Goal: Transaction & Acquisition: Purchase product/service

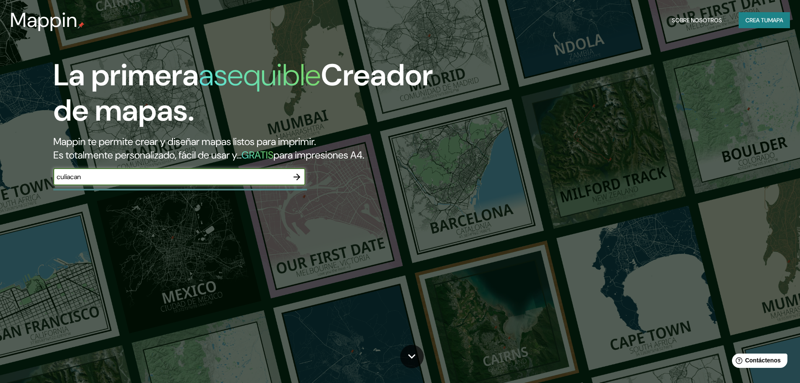
type input "culiacan"
click at [770, 21] on font "mapa" at bounding box center [775, 20] width 15 height 8
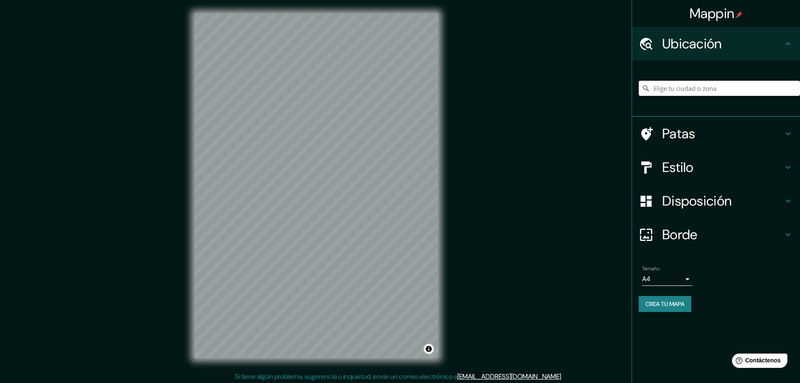
click at [707, 170] on h4 "Estilo" at bounding box center [722, 167] width 121 height 17
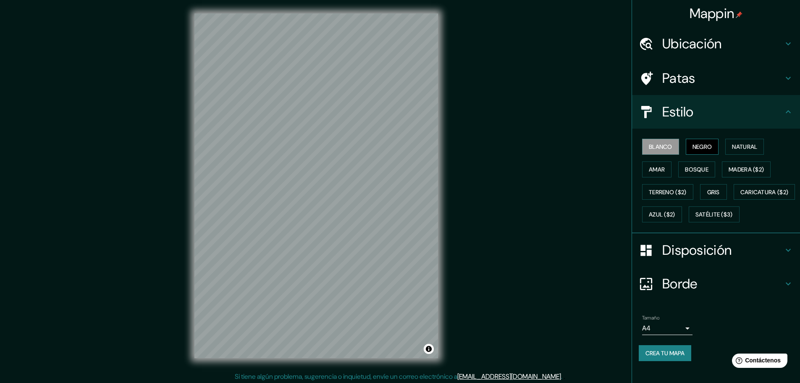
click at [695, 143] on font "Negro" at bounding box center [702, 147] width 20 height 8
click at [735, 140] on button "Natural" at bounding box center [744, 147] width 39 height 16
click at [650, 170] on font "Amar" at bounding box center [657, 169] width 16 height 8
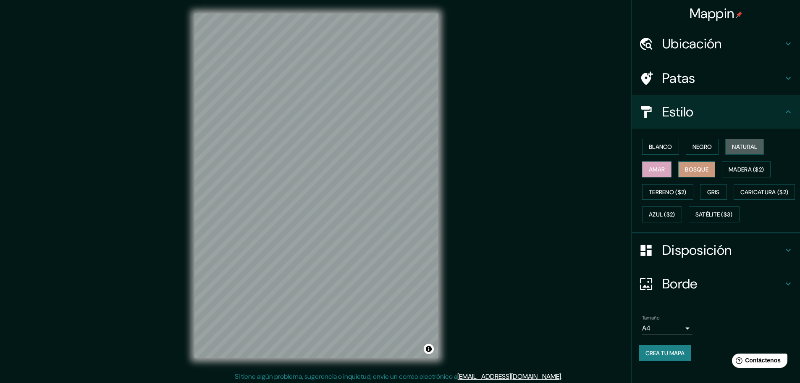
drag, startPoint x: 751, startPoint y: 150, endPoint x: 673, endPoint y: 164, distance: 79.7
click at [751, 150] on font "Natural" at bounding box center [744, 147] width 25 height 8
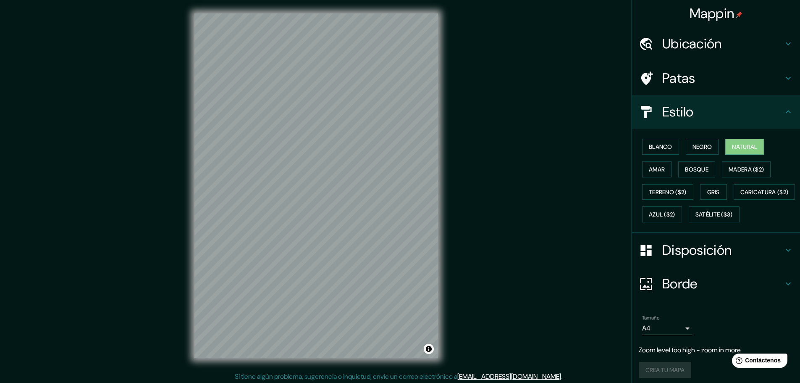
click at [506, 110] on div "Mappin Ubicación Patas Estilo Blanco Negro Natural [PERSON_NAME] ($2) Terreno (…" at bounding box center [400, 192] width 800 height 385
click at [545, 140] on div "Mappin Ubicación Patas Estilo Blanco Negro Natural [PERSON_NAME] ($2) Terreno (…" at bounding box center [400, 192] width 800 height 385
click at [651, 171] on font "Amar" at bounding box center [657, 169] width 16 height 8
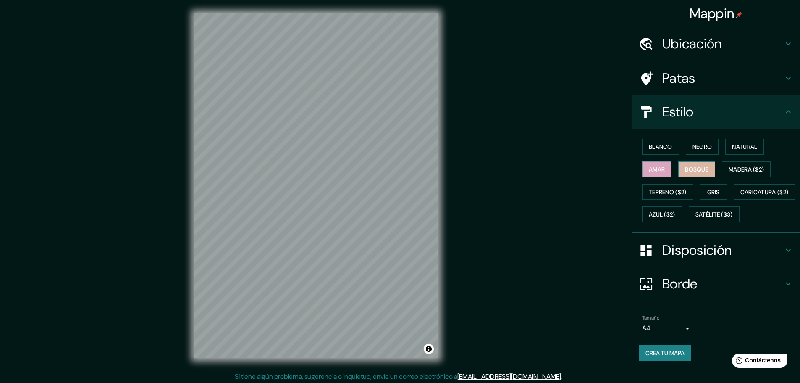
click at [678, 171] on button "Bosque" at bounding box center [696, 169] width 37 height 16
click at [729, 164] on font "Madera ($2)" at bounding box center [746, 169] width 35 height 11
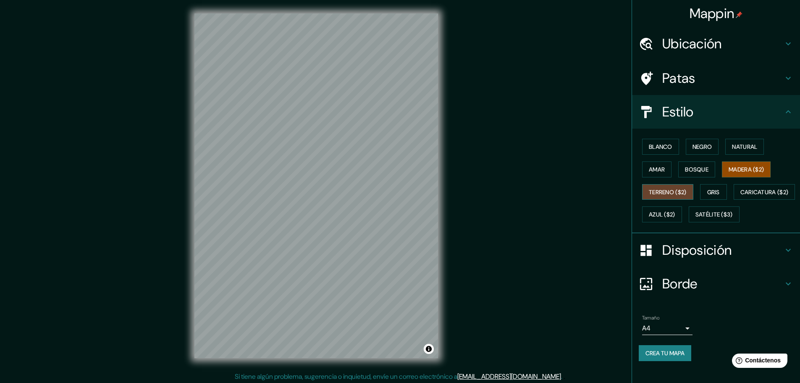
click at [660, 197] on button "Terreno ($2)" at bounding box center [667, 192] width 51 height 16
click at [707, 191] on font "Gris" at bounding box center [713, 192] width 13 height 8
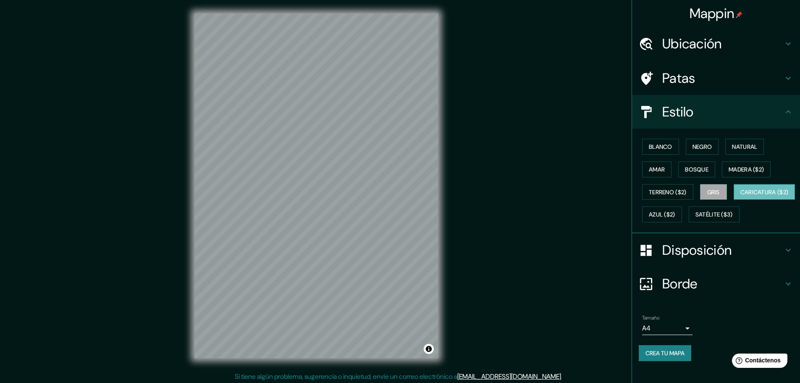
click at [740, 197] on font "Caricatura ($2)" at bounding box center [764, 191] width 48 height 11
click at [448, 275] on div "© Mapbox © OpenStreetMap Improve this map" at bounding box center [316, 185] width 270 height 371
click at [675, 210] on font "Azul ($2)" at bounding box center [662, 214] width 26 height 11
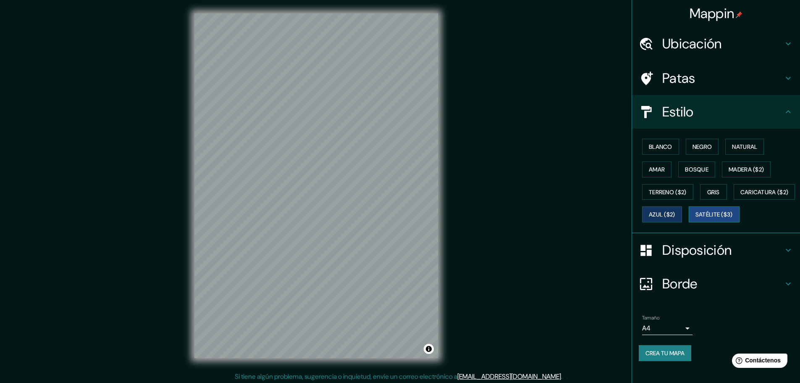
click at [695, 218] on font "Satélite ($3)" at bounding box center [713, 215] width 37 height 8
click at [452, 288] on div "Mappin Ubicación Patas Estilo Blanco Negro Natural [PERSON_NAME] ($2) Terreno (…" at bounding box center [400, 192] width 800 height 385
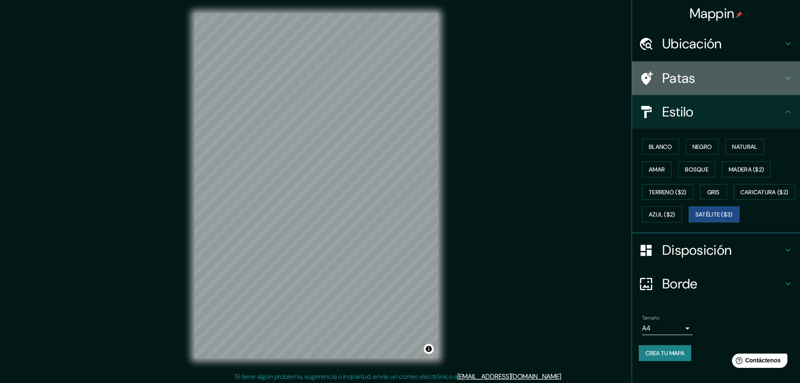
click at [690, 70] on h4 "Patas" at bounding box center [722, 78] width 121 height 17
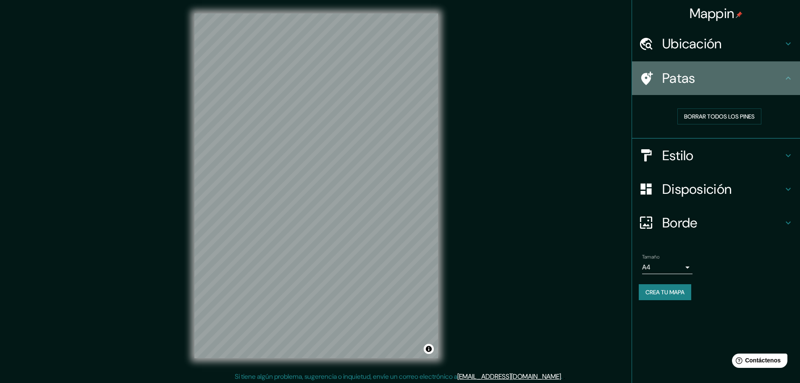
click at [693, 68] on div "Patas" at bounding box center [716, 78] width 168 height 34
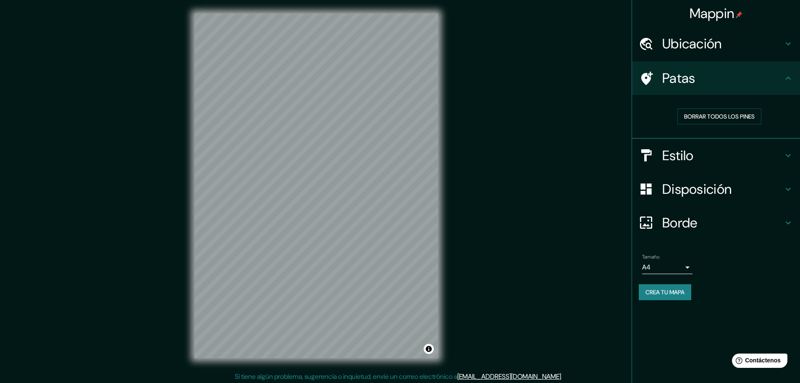
click at [715, 197] on font "Disposición" at bounding box center [696, 189] width 69 height 18
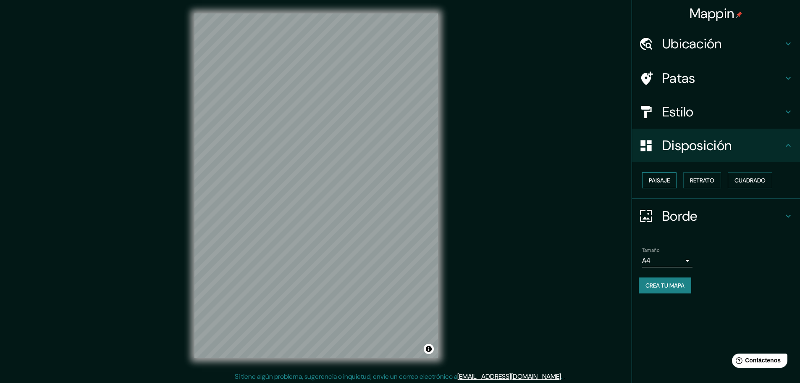
click at [665, 181] on font "Paisaje" at bounding box center [659, 180] width 21 height 8
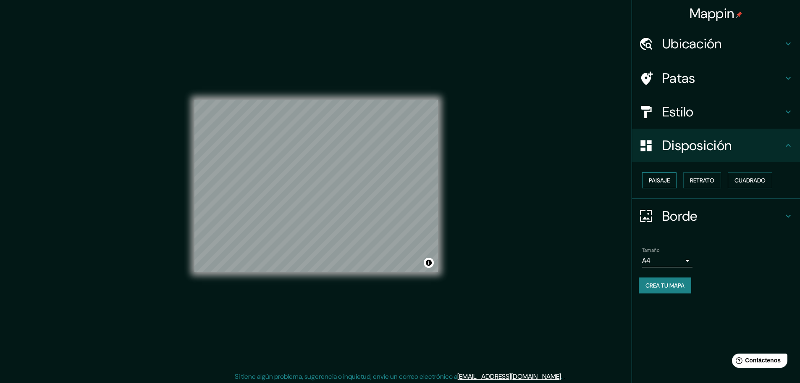
click at [665, 181] on font "Paisaje" at bounding box center [659, 180] width 21 height 8
click at [711, 178] on font "Retrato" at bounding box center [702, 180] width 24 height 8
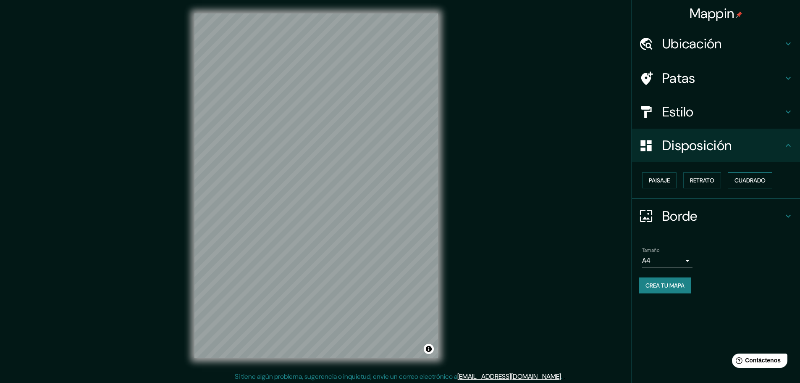
click at [750, 173] on button "Cuadrado" at bounding box center [750, 180] width 45 height 16
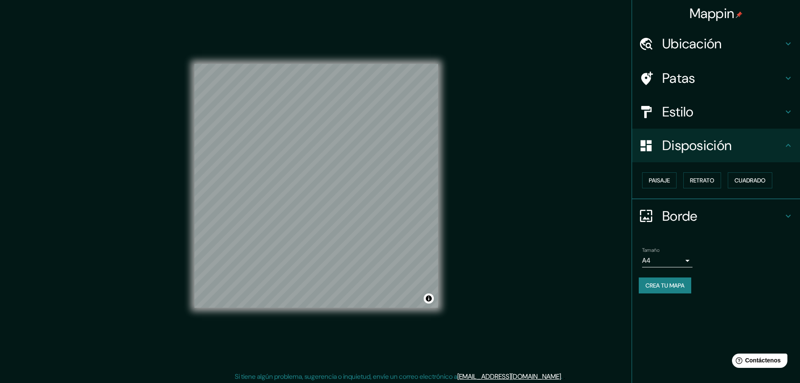
click at [693, 110] on font "Estilo" at bounding box center [677, 112] width 31 height 18
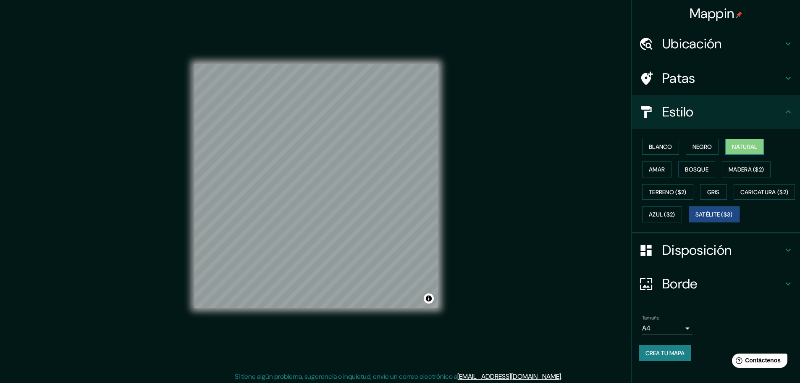
click at [732, 144] on font "Natural" at bounding box center [744, 147] width 25 height 8
click at [181, 70] on div "© Mapbox © OpenStreetMap Improve this map" at bounding box center [316, 185] width 270 height 371
click at [495, 258] on div "Mappin Ubicación Patas Estilo Blanco Negro Natural [PERSON_NAME] ($2) Terreno (…" at bounding box center [400, 192] width 800 height 385
click at [697, 104] on h4 "Estilo" at bounding box center [722, 111] width 121 height 17
click at [740, 196] on font "Caricatura ($2)" at bounding box center [764, 192] width 48 height 8
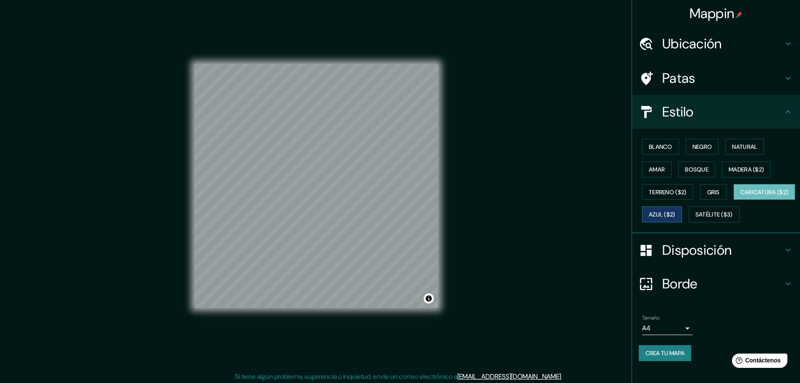
click at [675, 211] on font "Azul ($2)" at bounding box center [662, 215] width 26 height 8
click at [702, 191] on button "Gris" at bounding box center [713, 192] width 27 height 16
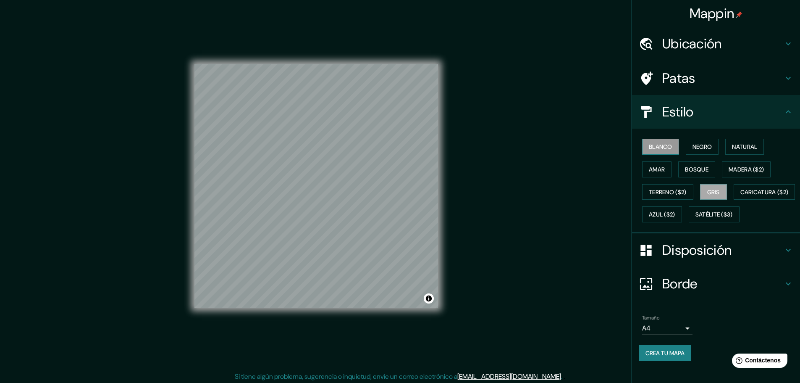
click at [655, 152] on button "Blanco" at bounding box center [660, 147] width 37 height 16
click at [696, 145] on font "Negro" at bounding box center [702, 147] width 20 height 8
click at [741, 146] on font "Natural" at bounding box center [744, 147] width 25 height 8
click at [652, 172] on font "Amar" at bounding box center [657, 169] width 16 height 8
click at [691, 168] on font "Bosque" at bounding box center [697, 169] width 24 height 8
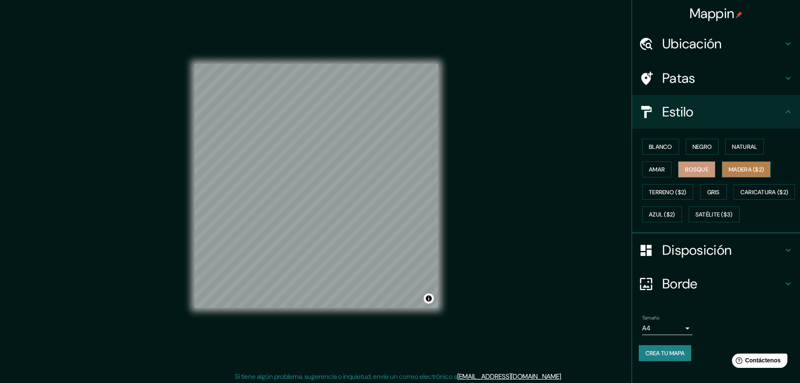
click at [738, 172] on font "Madera ($2)" at bounding box center [746, 169] width 35 height 8
click at [673, 195] on font "Terreno ($2)" at bounding box center [668, 192] width 38 height 8
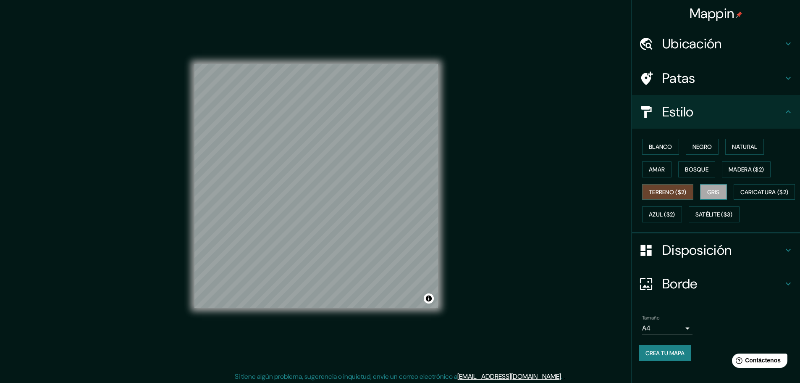
click at [707, 189] on font "Gris" at bounding box center [713, 192] width 13 height 8
click at [695, 218] on font "Satélite ($3)" at bounding box center [713, 215] width 37 height 8
click at [737, 146] on font "Natural" at bounding box center [744, 147] width 25 height 8
click at [680, 259] on font "Disposición" at bounding box center [696, 250] width 69 height 18
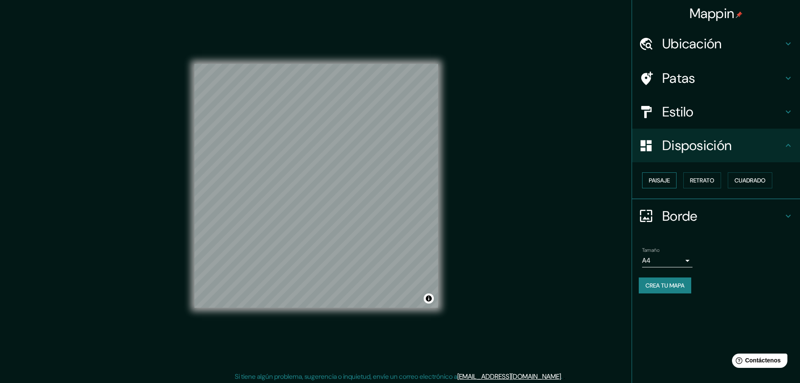
click at [666, 174] on button "Paisaje" at bounding box center [659, 180] width 34 height 16
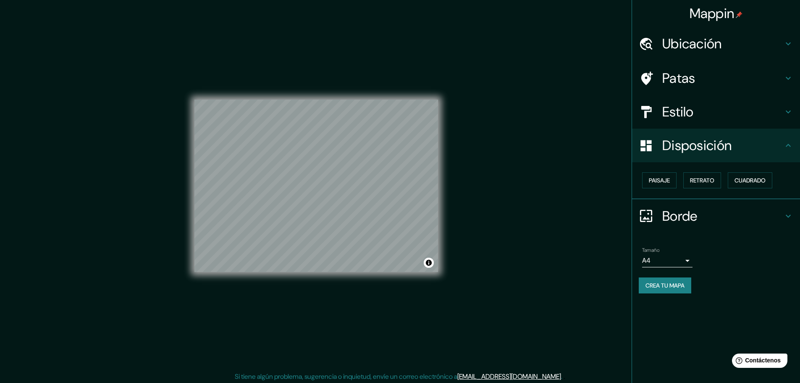
click at [699, 191] on div "Paisaje Retrato Cuadrado" at bounding box center [719, 180] width 161 height 23
click at [742, 180] on font "Cuadrado" at bounding box center [749, 180] width 31 height 8
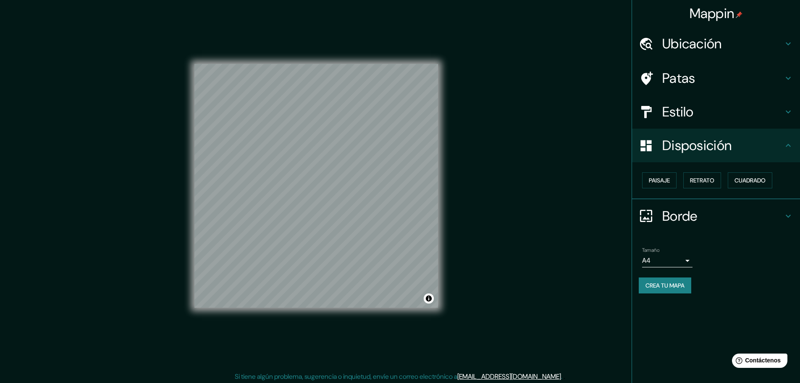
click at [597, 197] on div "Mappin Ubicación Patas Estilo Disposición Paisaje Retrato Cuadrado Borde Elige …" at bounding box center [400, 192] width 800 height 385
click at [782, 214] on h4 "Borde" at bounding box center [722, 215] width 121 height 17
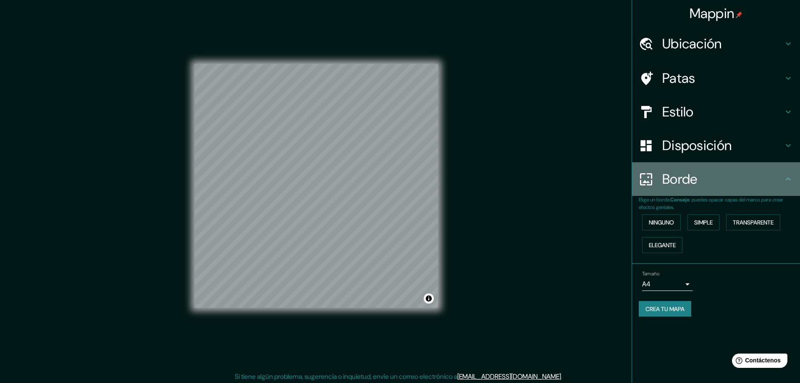
click at [791, 179] on icon at bounding box center [788, 179] width 10 height 10
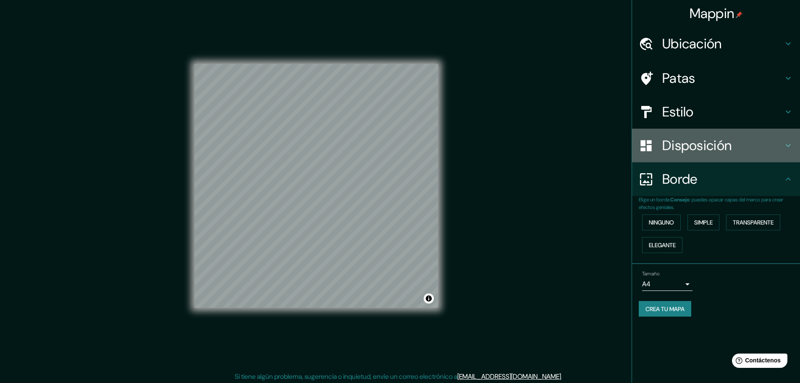
click at [749, 148] on h4 "Disposición" at bounding box center [722, 145] width 121 height 17
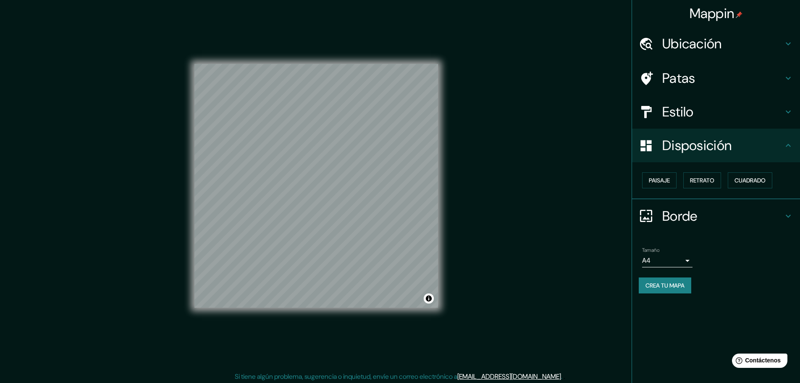
click at [711, 213] on h4 "Borde" at bounding box center [722, 215] width 121 height 17
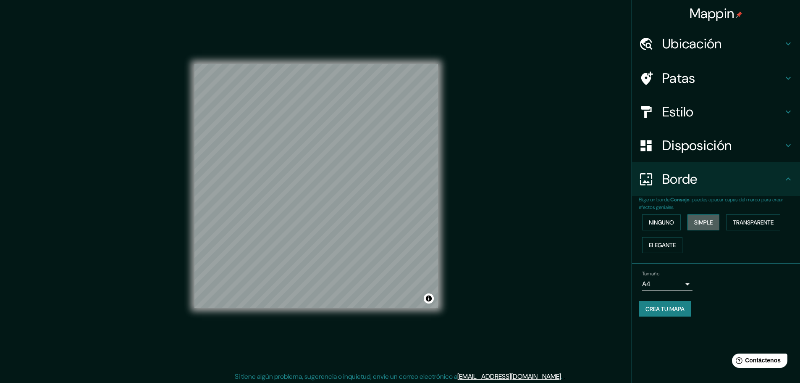
click at [706, 220] on font "Simple" at bounding box center [703, 222] width 18 height 8
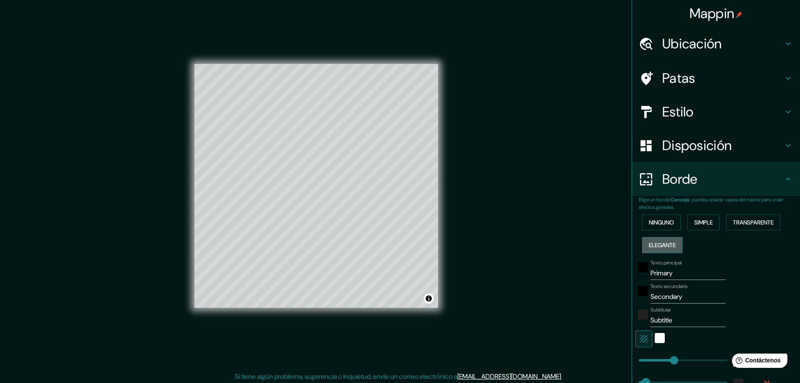
click at [671, 245] on font "Elegante" at bounding box center [662, 245] width 27 height 8
click at [660, 226] on font "Ninguno" at bounding box center [661, 222] width 25 height 11
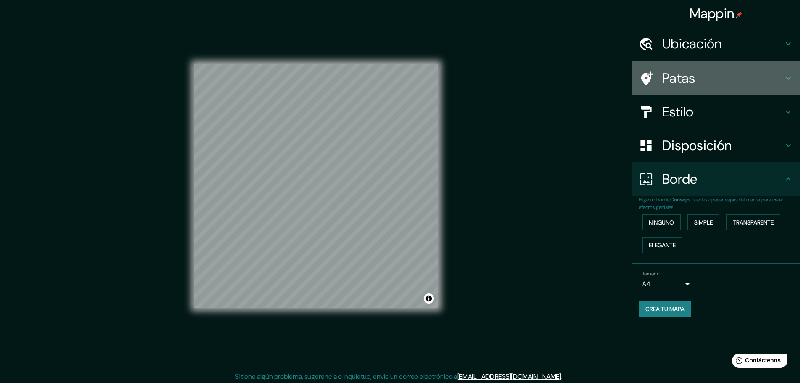
click at [682, 76] on font "Patas" at bounding box center [678, 78] width 33 height 18
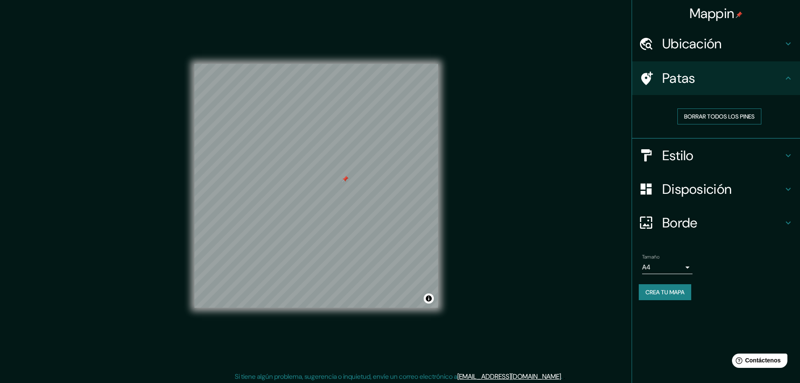
click at [695, 112] on font "Borrar todos los pines" at bounding box center [719, 116] width 71 height 11
click at [666, 168] on div "Estilo" at bounding box center [716, 156] width 168 height 34
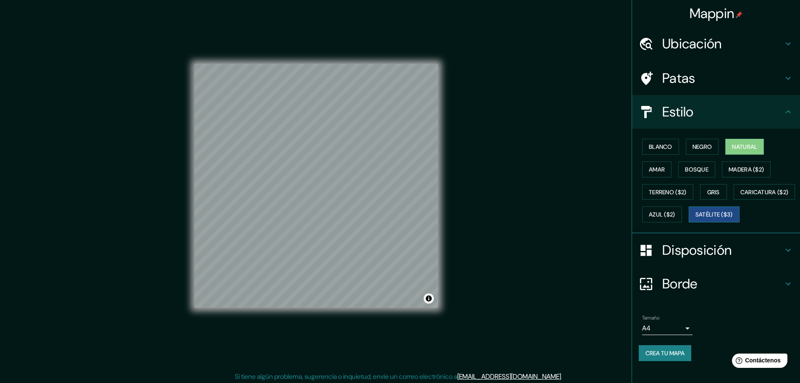
click at [695, 220] on font "Satélite ($3)" at bounding box center [713, 214] width 37 height 11
drag, startPoint x: 361, startPoint y: 143, endPoint x: 341, endPoint y: 281, distance: 139.6
click at [358, 148] on div at bounding box center [361, 145] width 7 height 7
click at [740, 150] on font "Natural" at bounding box center [744, 147] width 25 height 8
click at [695, 142] on font "Negro" at bounding box center [702, 146] width 20 height 11
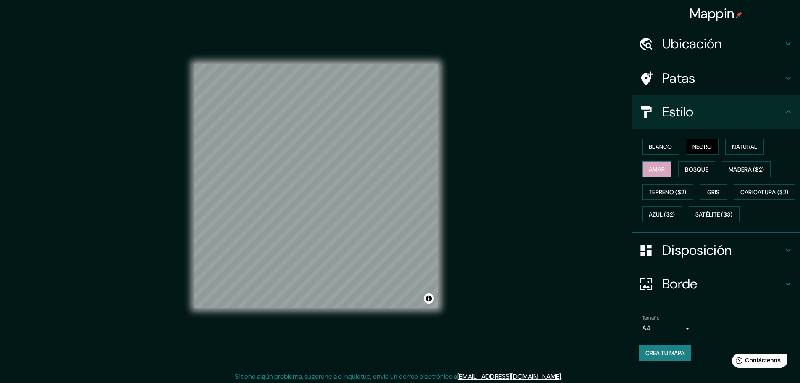
click at [656, 168] on font "Amar" at bounding box center [657, 169] width 16 height 8
click at [685, 168] on font "Bosque" at bounding box center [697, 169] width 24 height 8
click at [700, 189] on button "Gris" at bounding box center [713, 192] width 27 height 16
click at [695, 218] on font "Satélite ($3)" at bounding box center [713, 215] width 37 height 8
drag, startPoint x: 715, startPoint y: 209, endPoint x: 701, endPoint y: 211, distance: 13.6
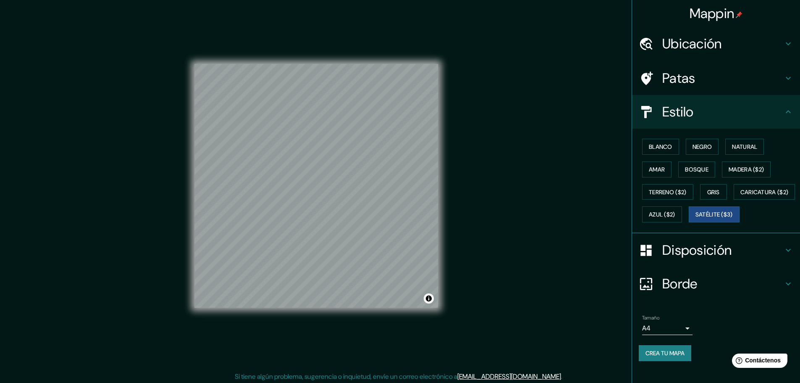
click at [675, 209] on font "Azul ($2)" at bounding box center [662, 214] width 26 height 11
click at [740, 196] on font "Caricatura ($2)" at bounding box center [764, 192] width 48 height 8
click at [659, 147] on font "Blanco" at bounding box center [661, 147] width 24 height 8
click at [726, 77] on h4 "Patas" at bounding box center [722, 78] width 121 height 17
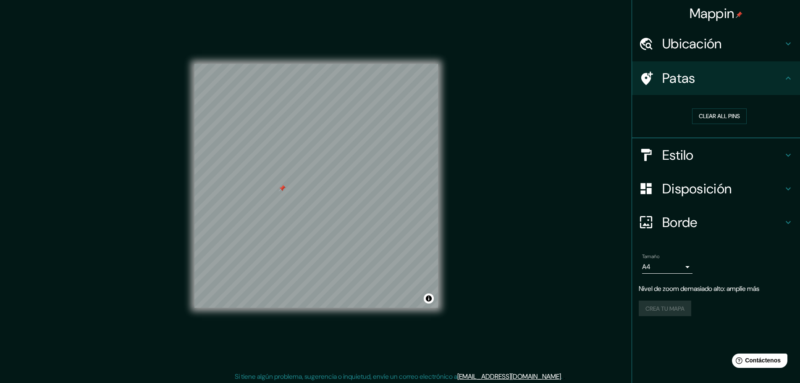
click at [692, 157] on font "Estilo" at bounding box center [677, 155] width 31 height 18
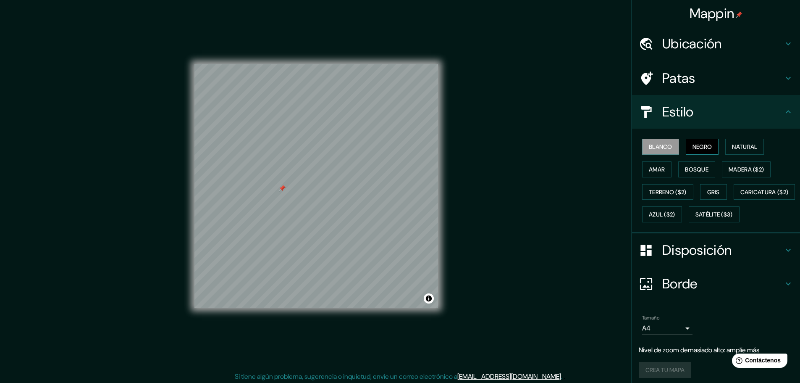
click at [701, 143] on font "Negro" at bounding box center [702, 147] width 20 height 8
click at [728, 143] on button "Natural" at bounding box center [744, 147] width 39 height 16
click at [649, 166] on font "Amar" at bounding box center [657, 169] width 16 height 8
click at [685, 171] on font "Bosque" at bounding box center [697, 169] width 24 height 8
click at [707, 188] on font "Gris" at bounding box center [713, 192] width 13 height 8
